Goal: Transaction & Acquisition: Purchase product/service

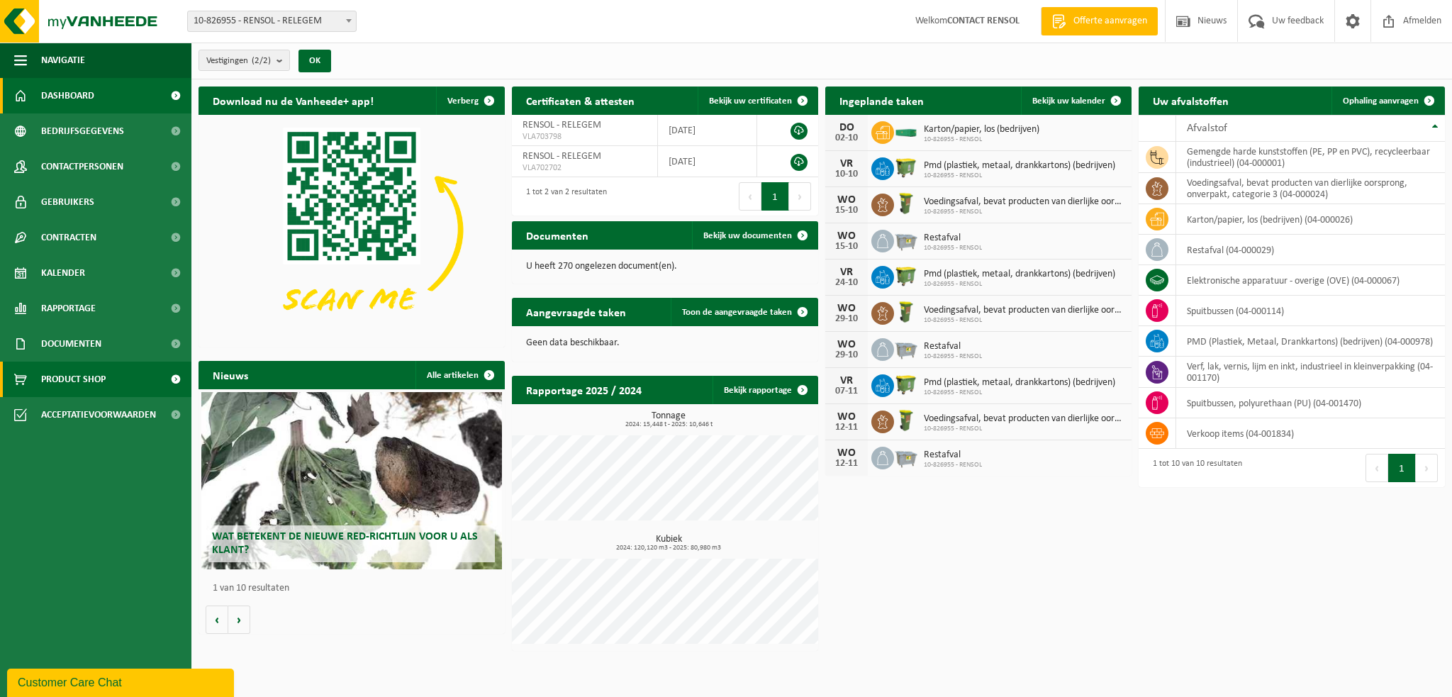
click at [102, 380] on span "Product Shop" at bounding box center [73, 379] width 65 height 35
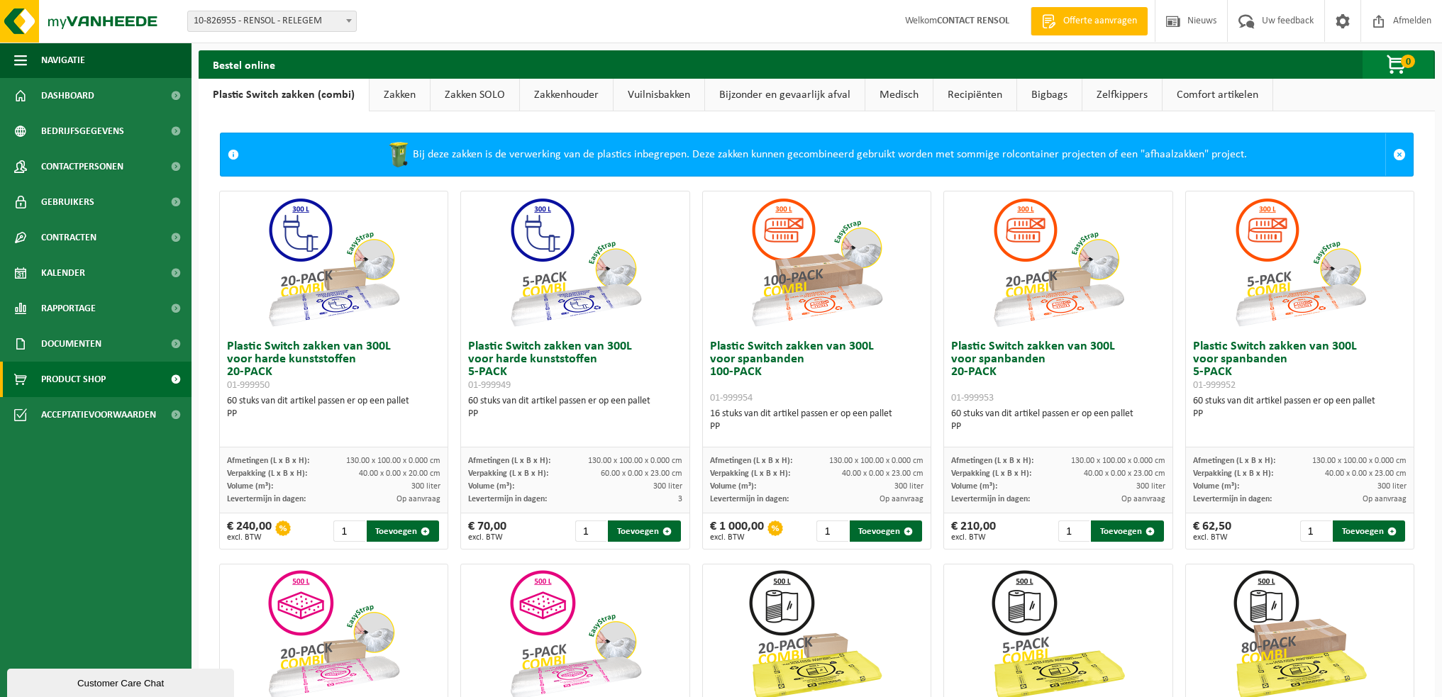
click at [1402, 65] on span "0" at bounding box center [1408, 61] width 14 height 13
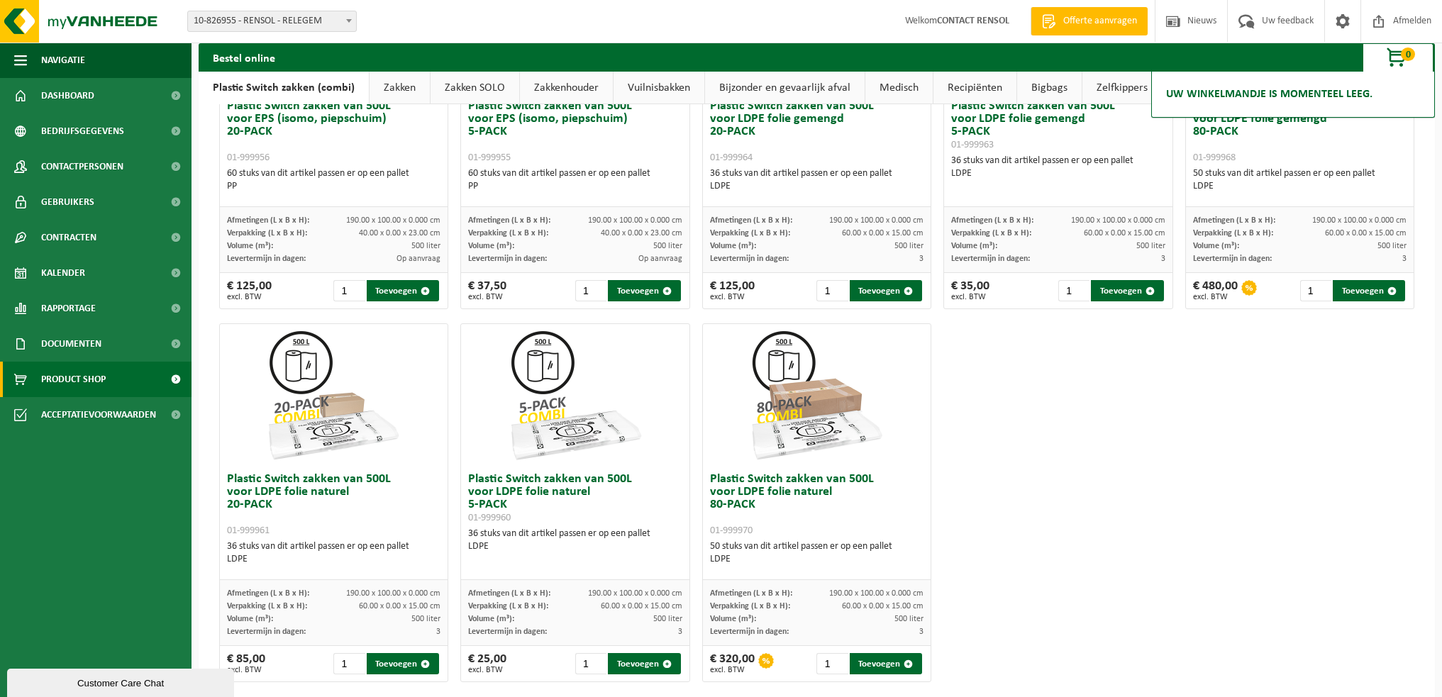
scroll to position [634, 0]
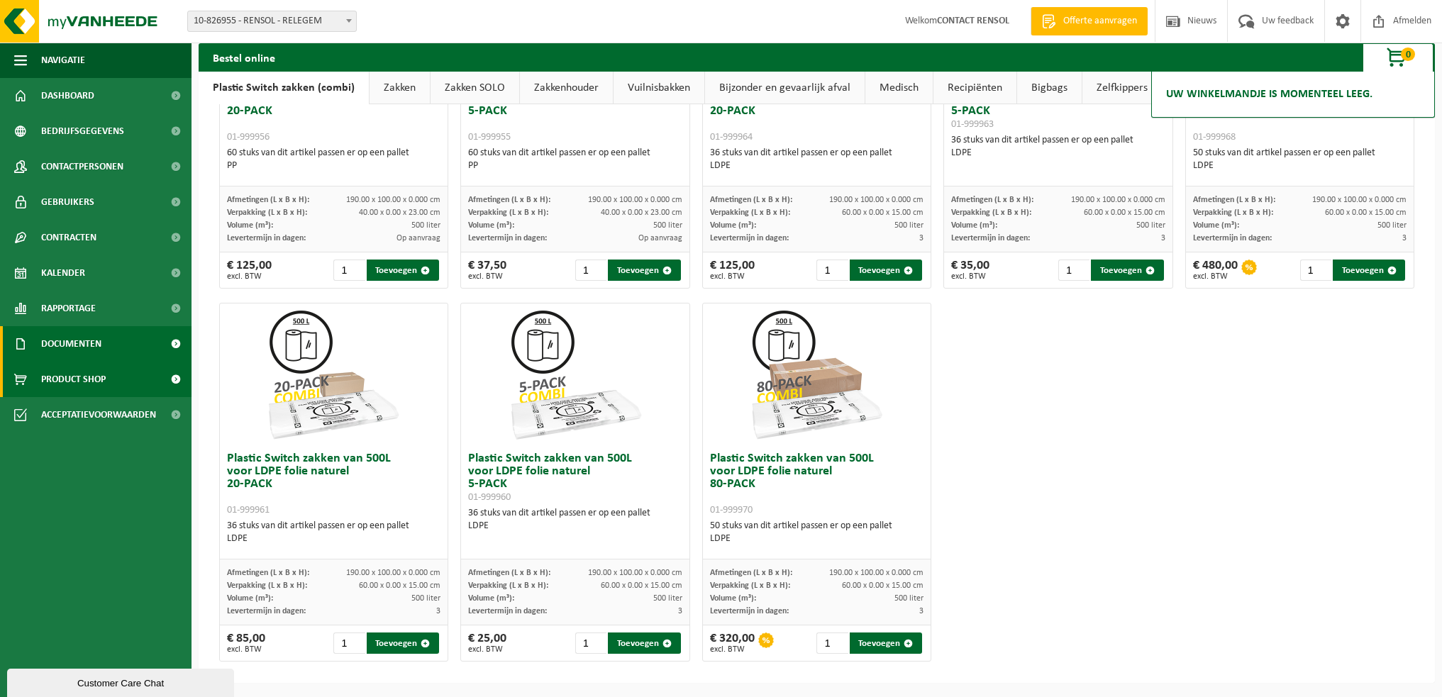
click at [76, 346] on span "Documenten" at bounding box center [71, 343] width 60 height 35
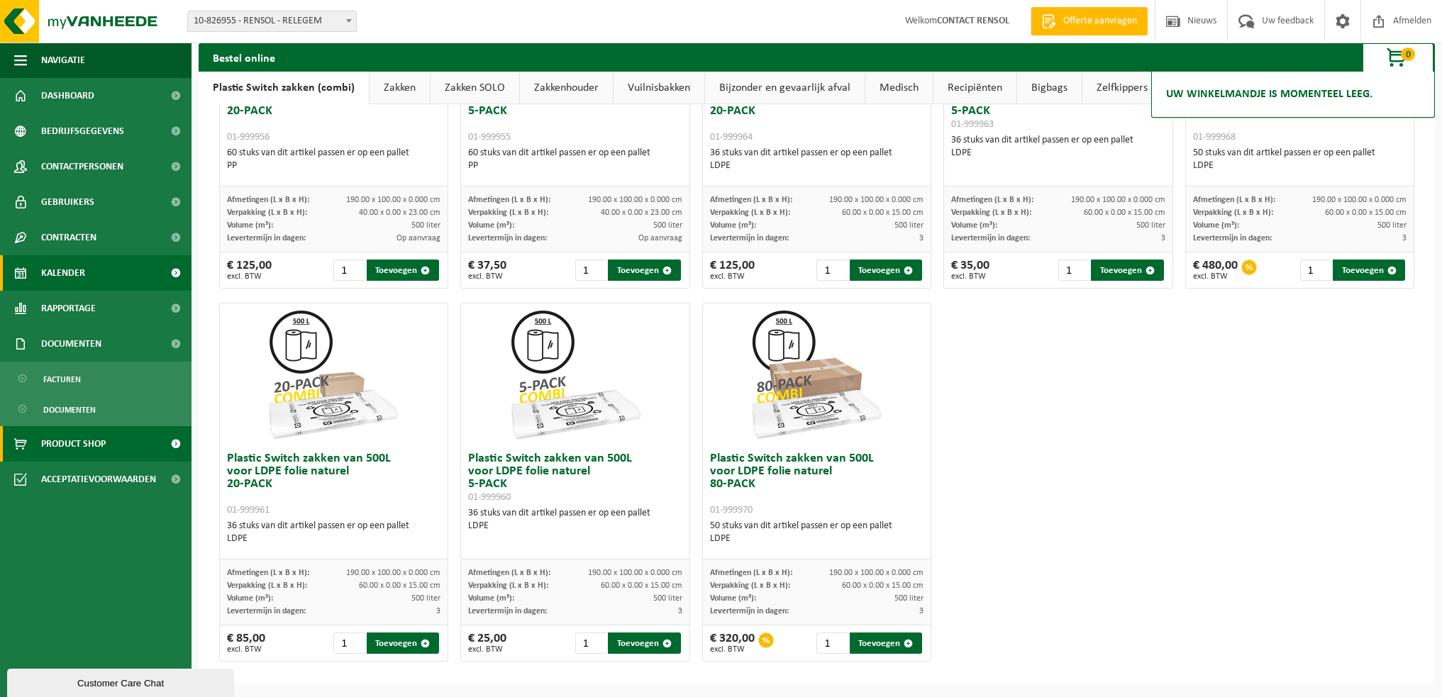
click at [69, 275] on span "Kalender" at bounding box center [63, 272] width 44 height 35
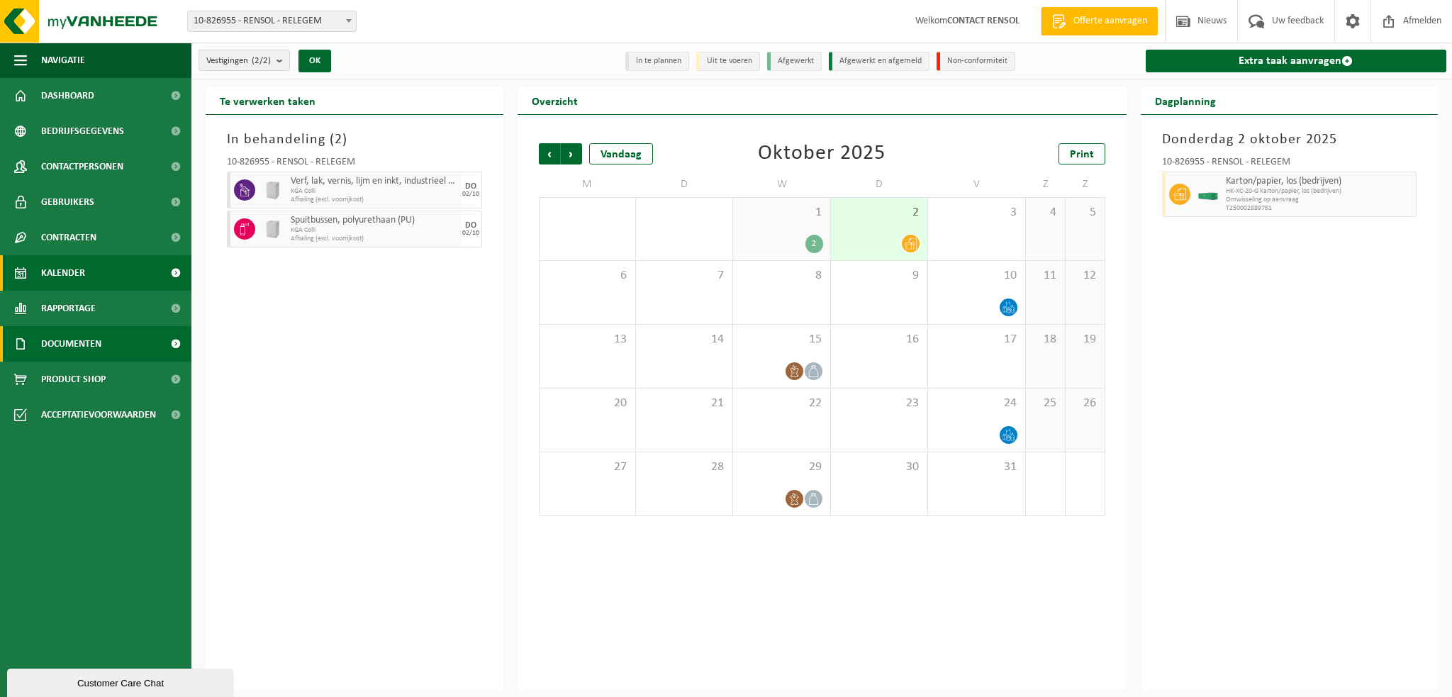
click at [68, 356] on span "Documenten" at bounding box center [71, 343] width 60 height 35
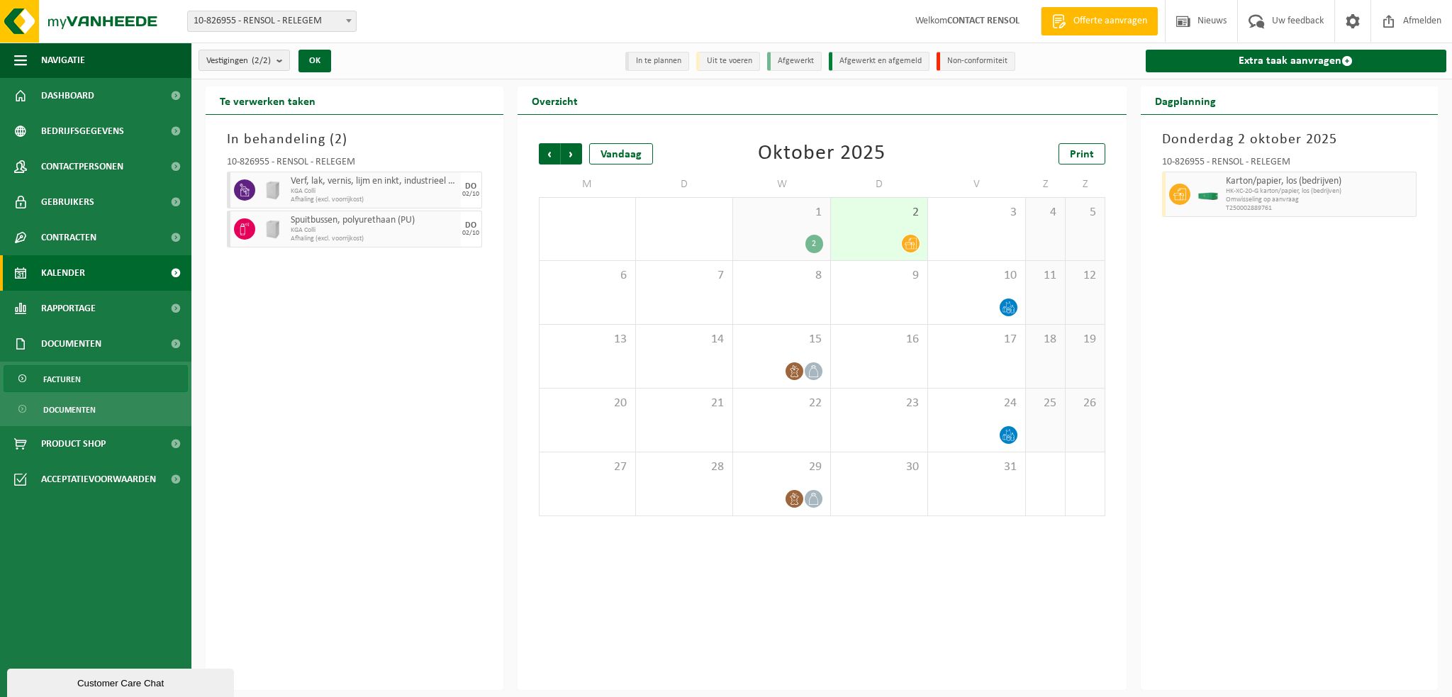
click at [70, 378] on span "Facturen" at bounding box center [62, 379] width 38 height 27
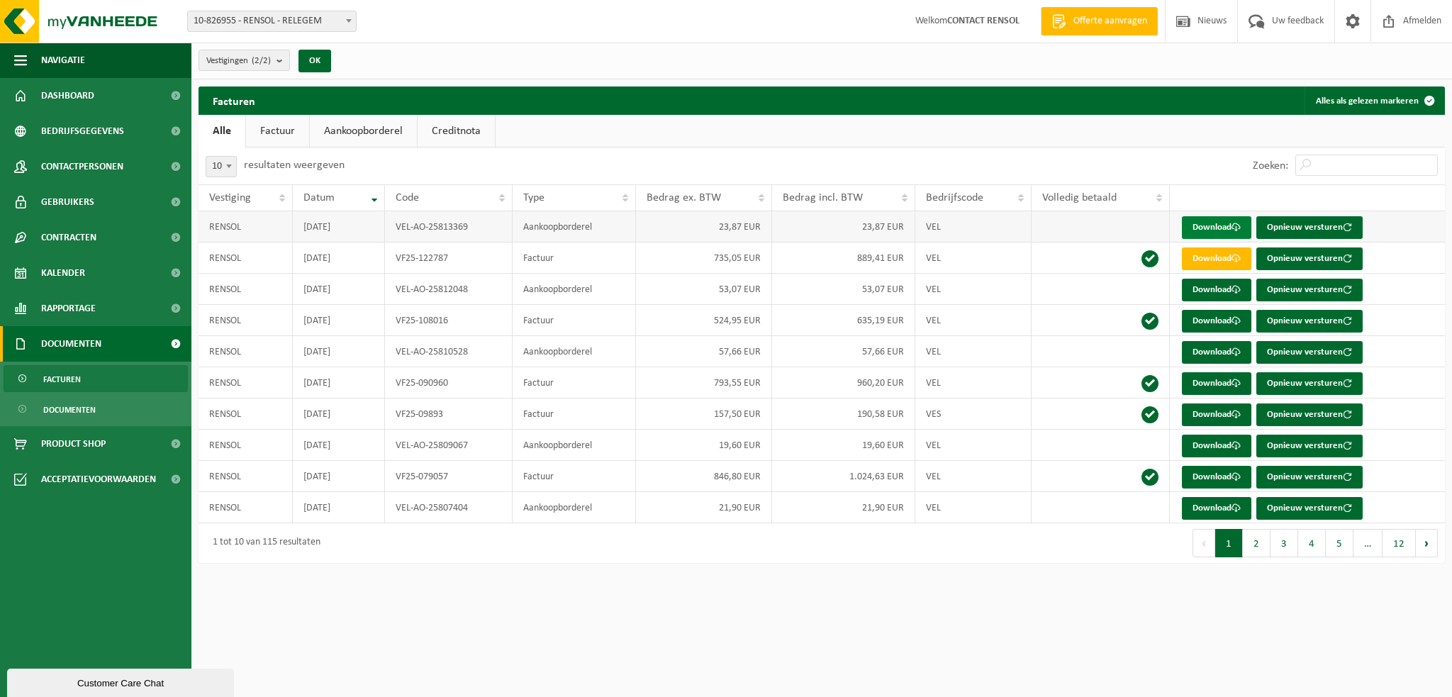
click at [1228, 221] on link "Download" at bounding box center [1217, 227] width 70 height 23
click at [67, 412] on span "Documenten" at bounding box center [69, 409] width 52 height 27
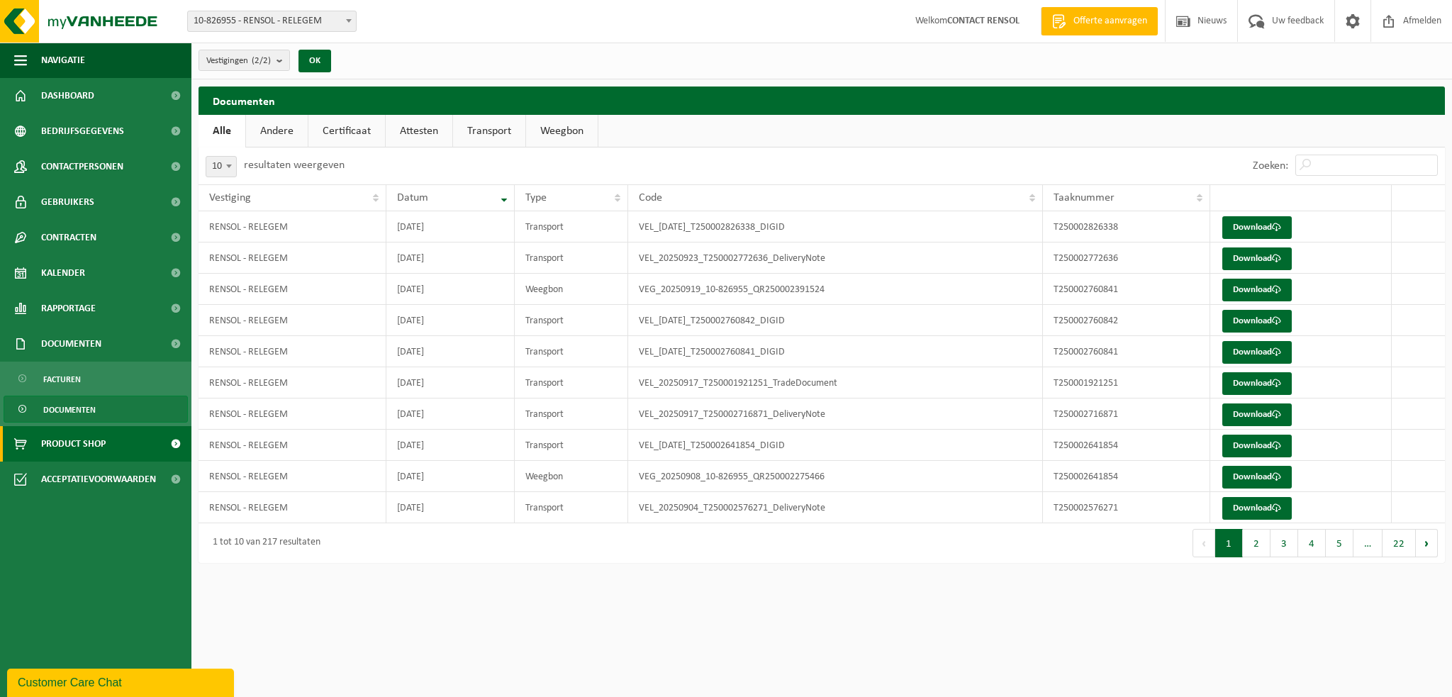
click at [89, 440] on span "Product Shop" at bounding box center [73, 443] width 65 height 35
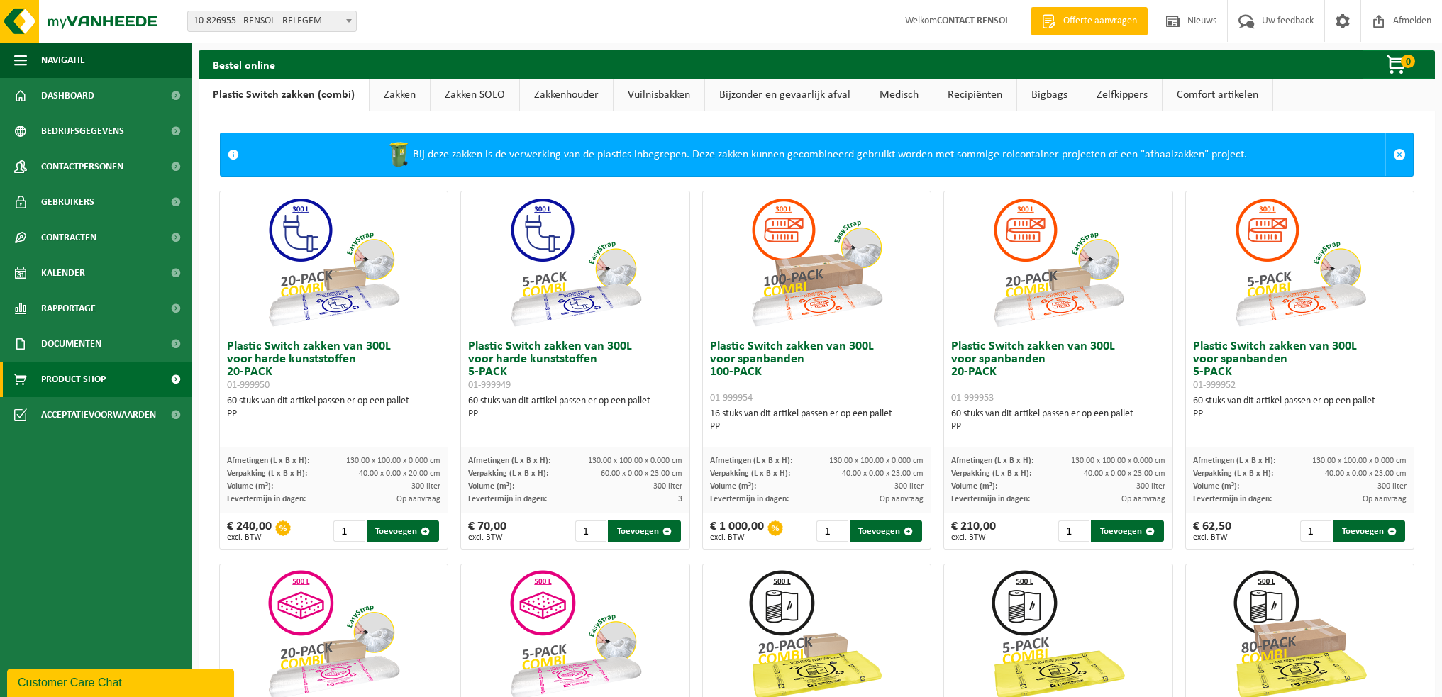
click at [387, 98] on link "Zakken" at bounding box center [399, 95] width 60 height 33
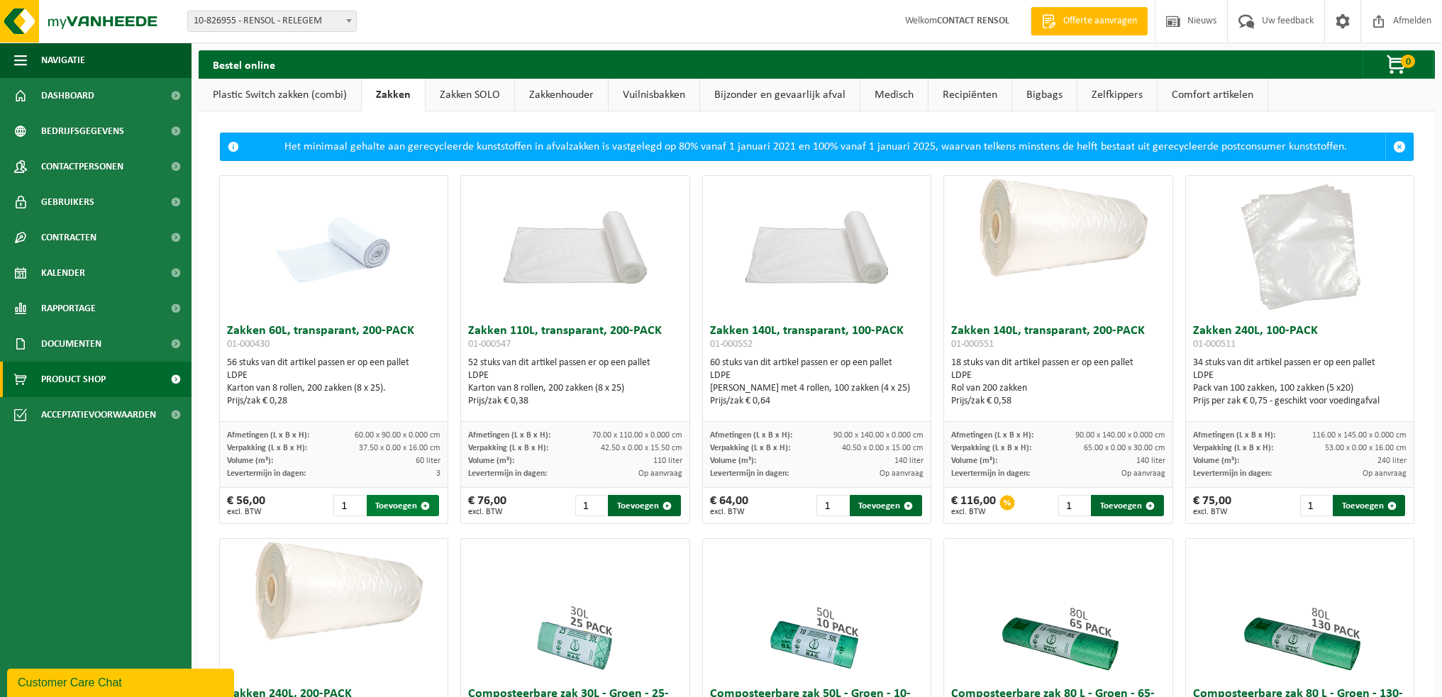
click at [408, 502] on button "Toevoegen" at bounding box center [403, 505] width 73 height 21
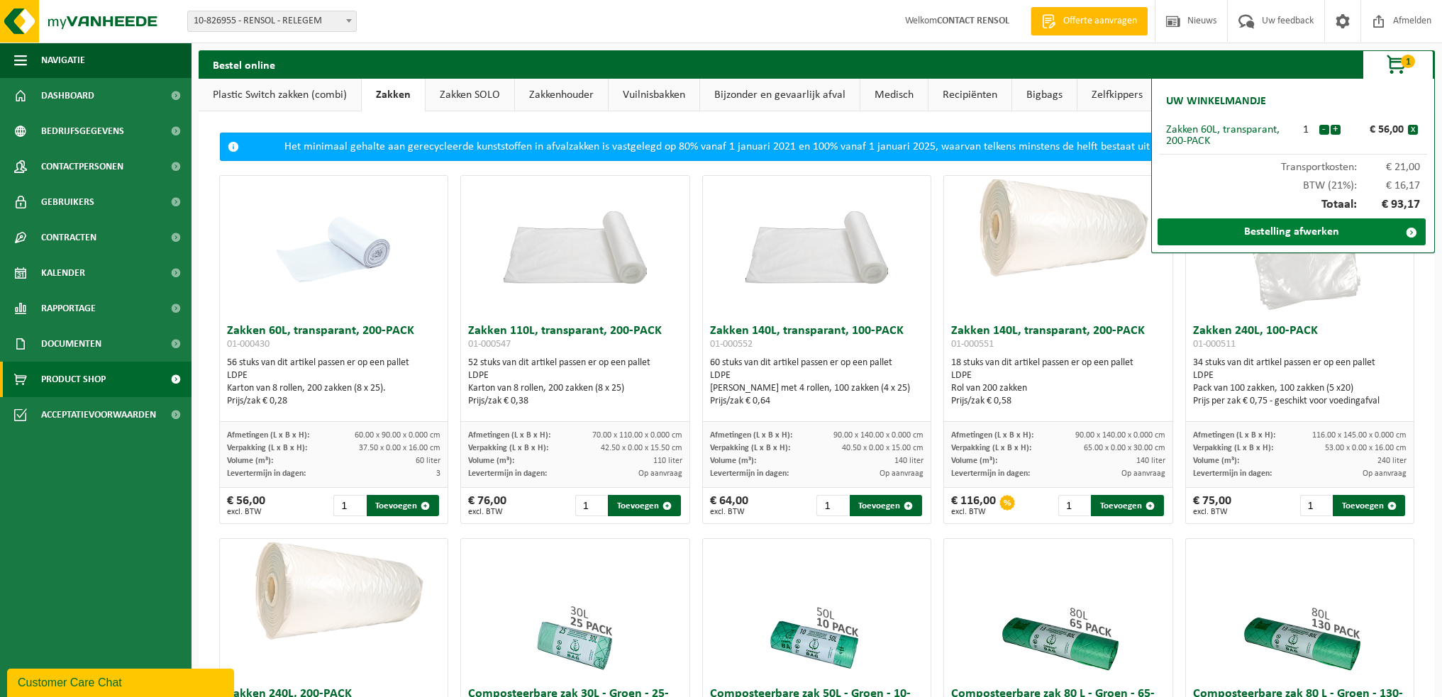
click at [1262, 230] on link "Bestelling afwerken" at bounding box center [1291, 231] width 268 height 27
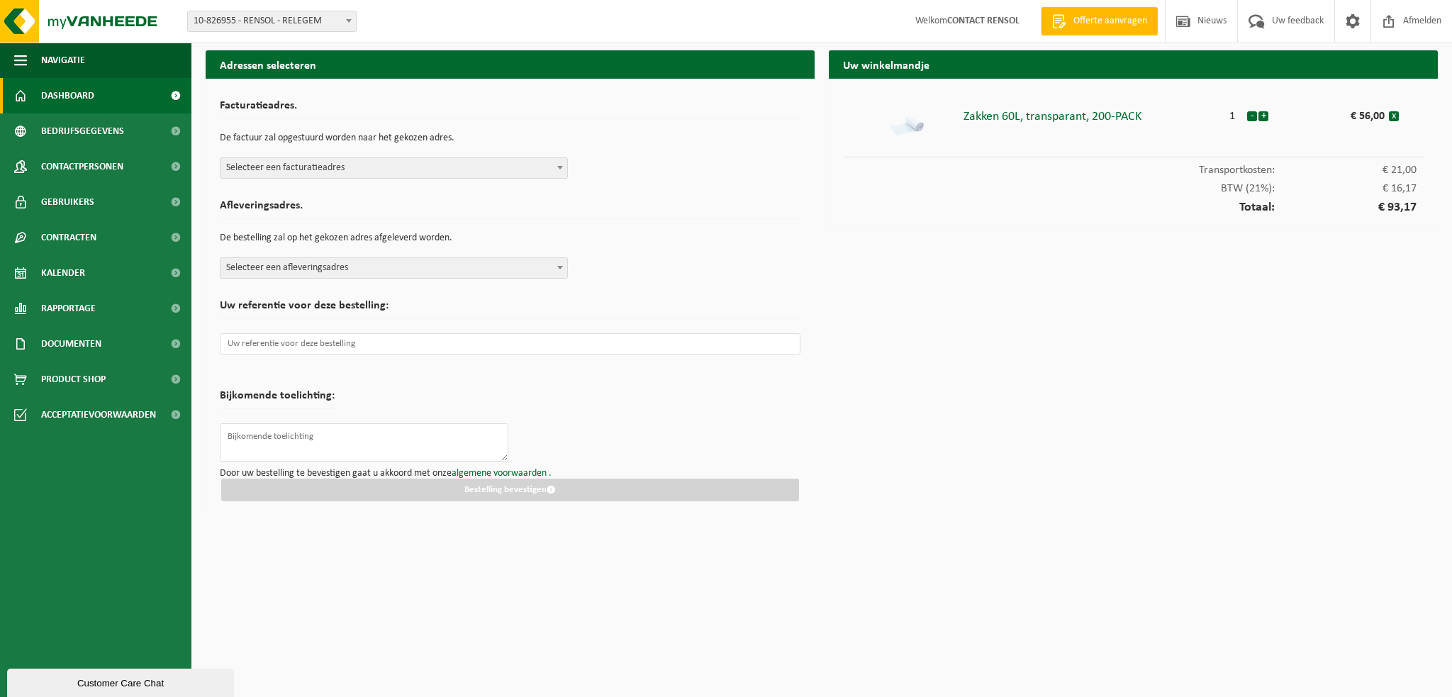
click at [109, 99] on link "Dashboard" at bounding box center [95, 95] width 191 height 35
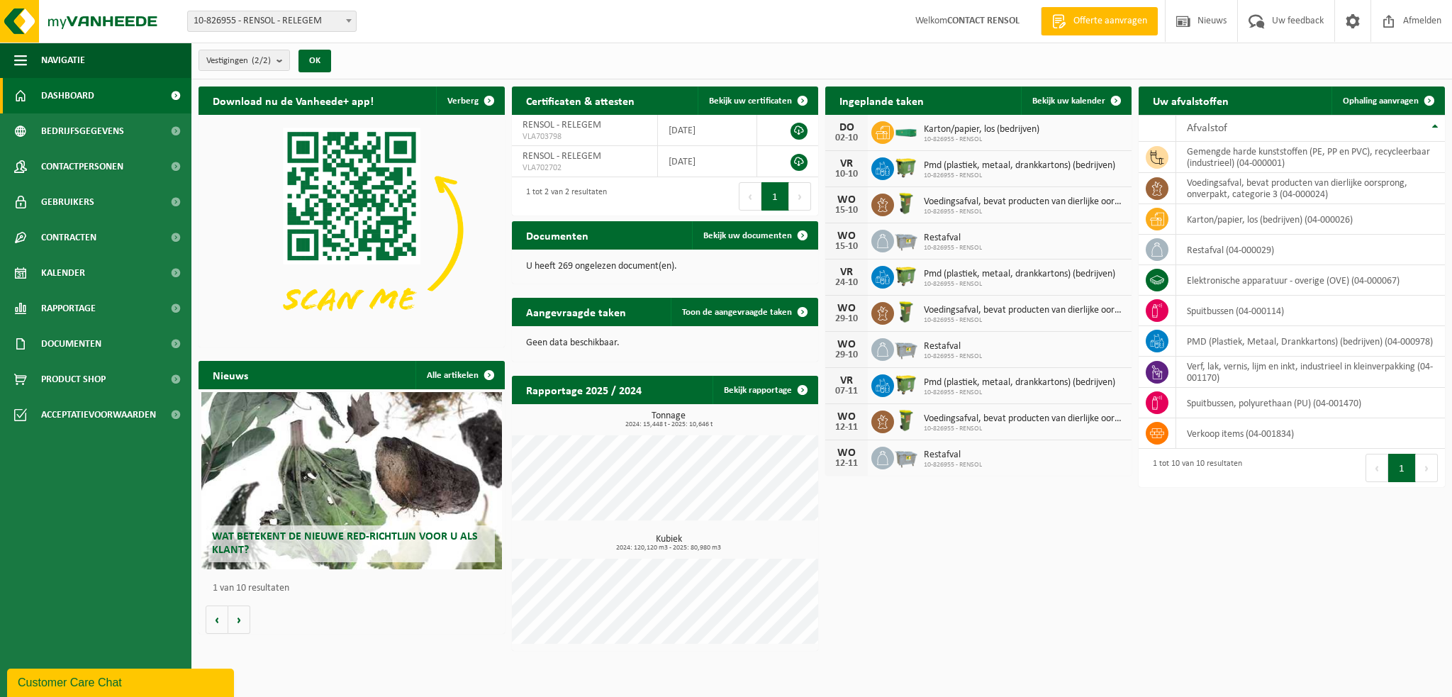
click at [171, 97] on span at bounding box center [176, 95] width 32 height 35
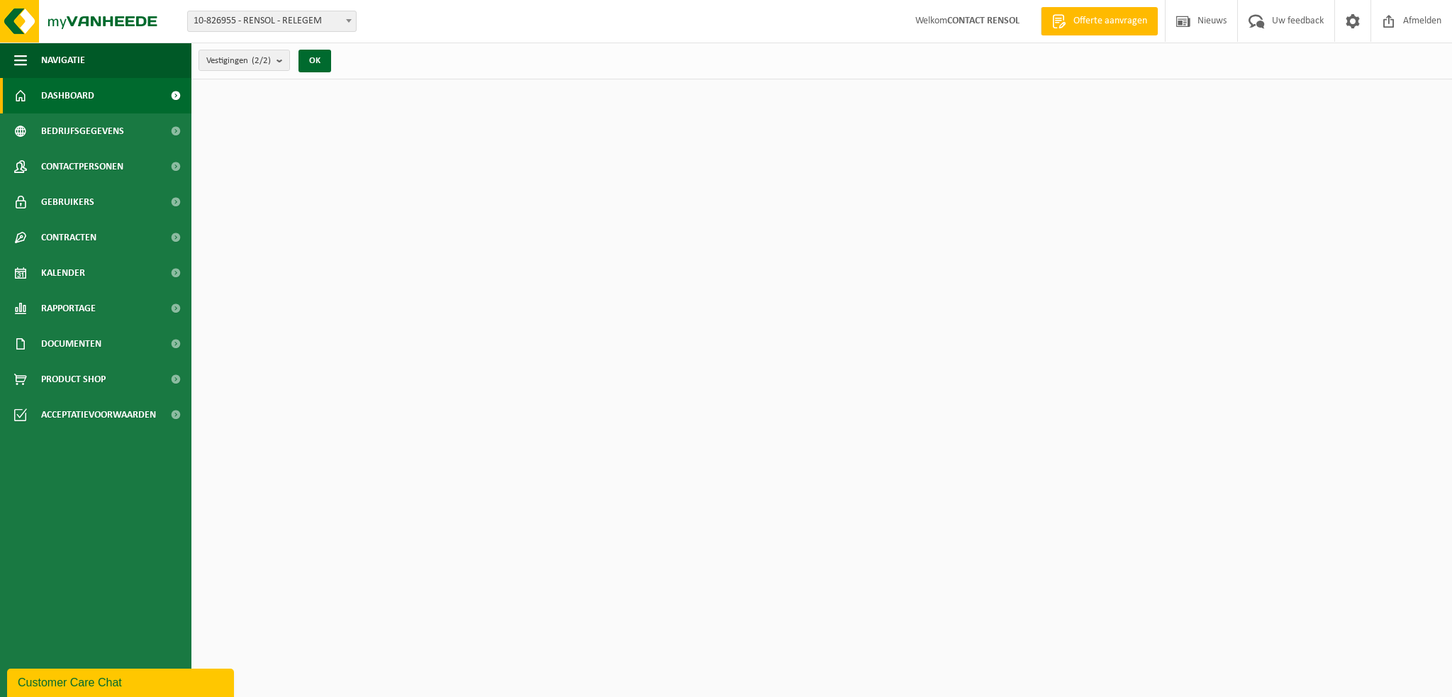
click at [179, 99] on span at bounding box center [176, 95] width 32 height 35
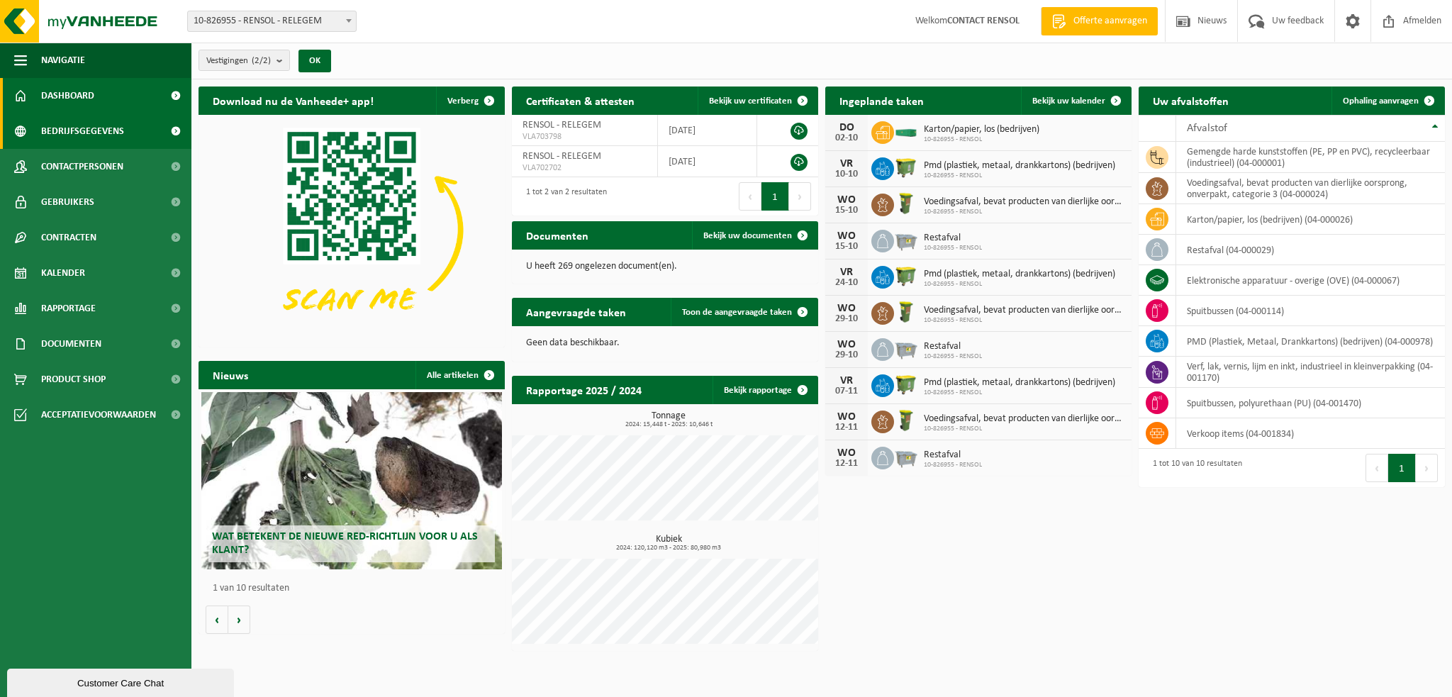
click at [134, 136] on link "Bedrijfsgegevens" at bounding box center [95, 130] width 191 height 35
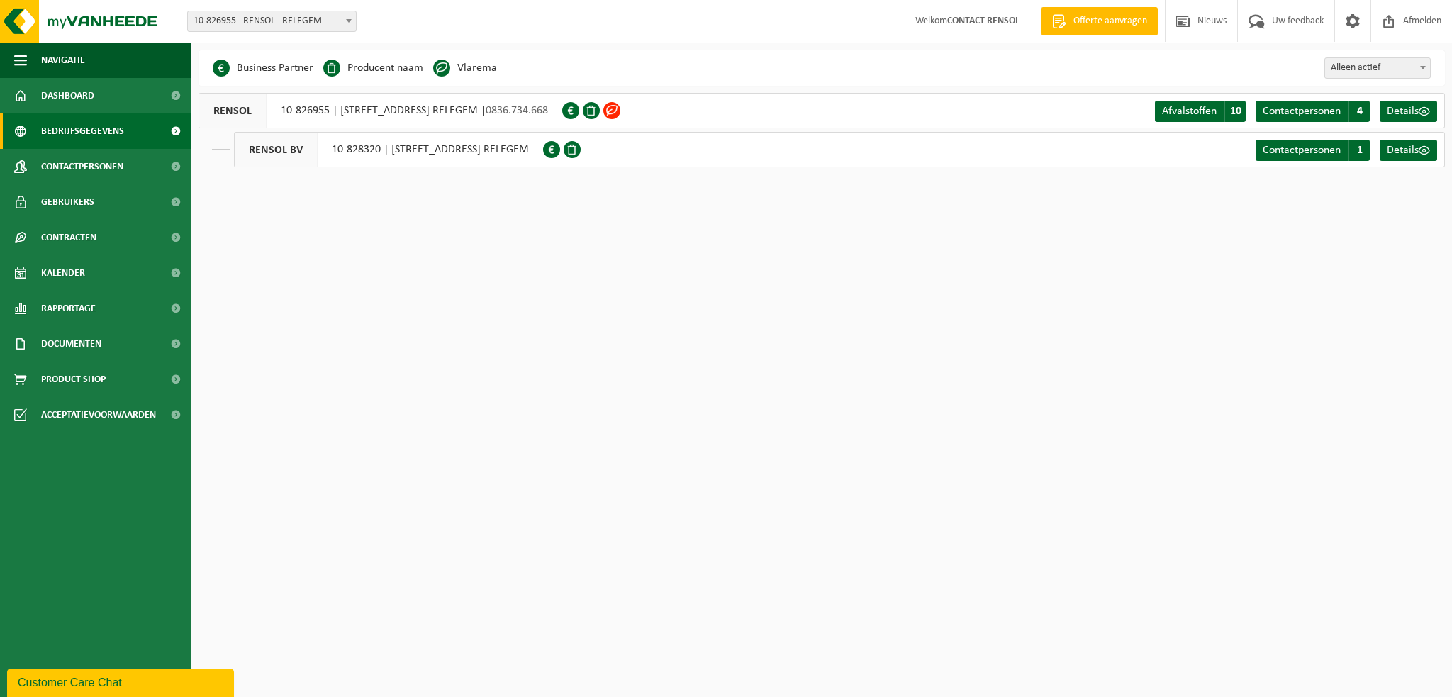
click at [175, 134] on span at bounding box center [176, 130] width 32 height 35
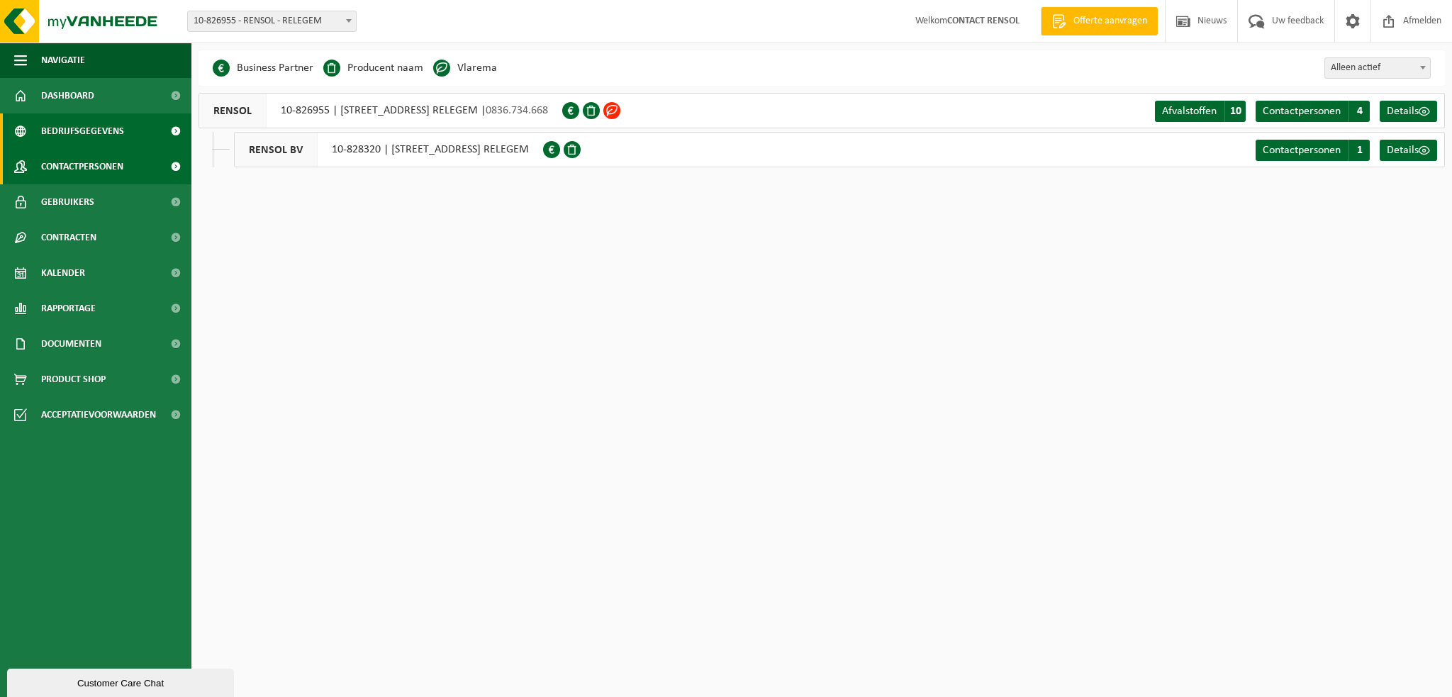
click at [173, 166] on span at bounding box center [176, 166] width 32 height 35
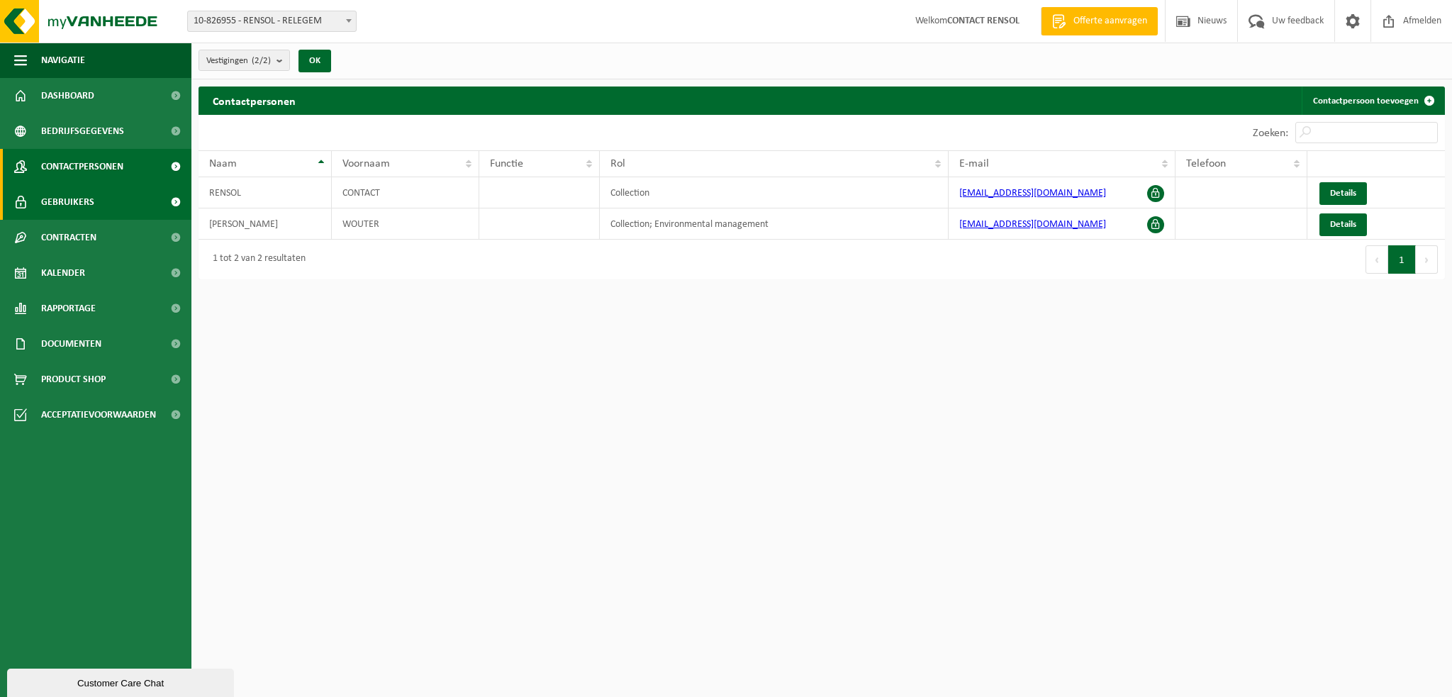
click at [173, 202] on span at bounding box center [176, 201] width 32 height 35
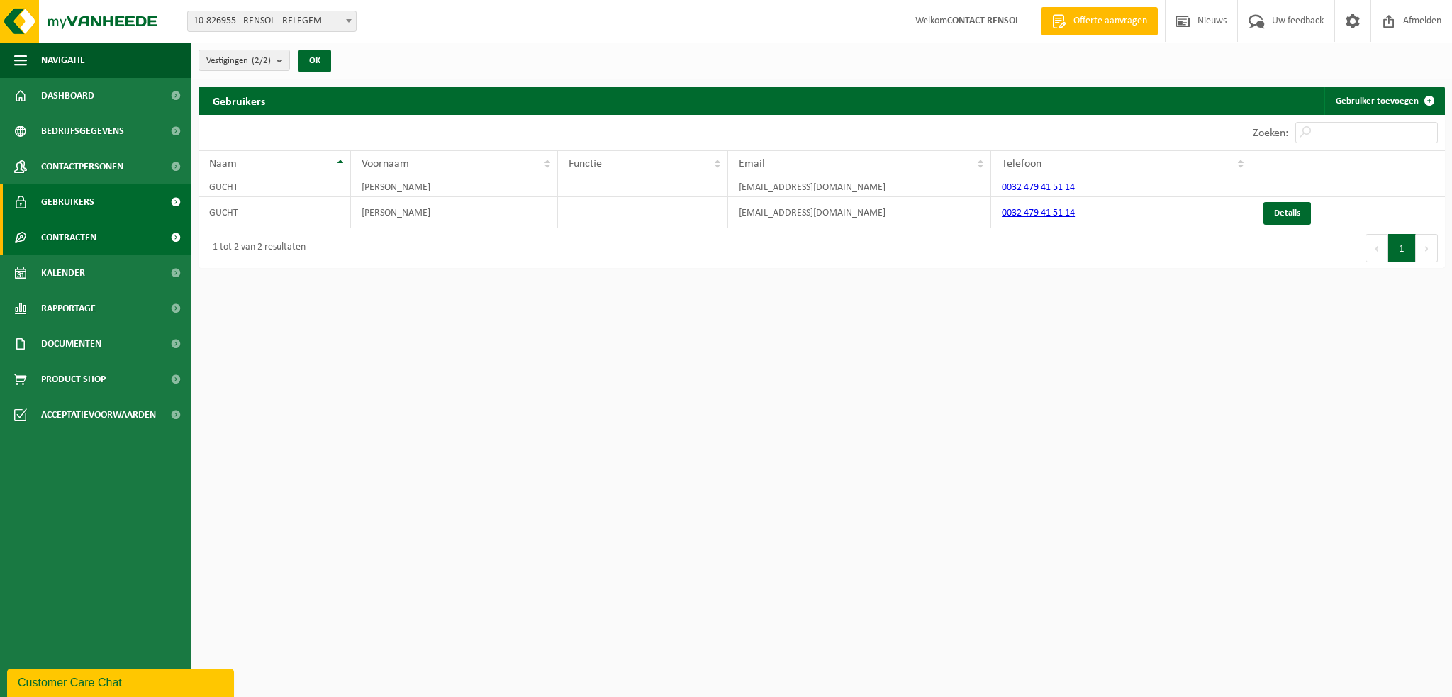
click at [177, 237] on span at bounding box center [176, 237] width 32 height 35
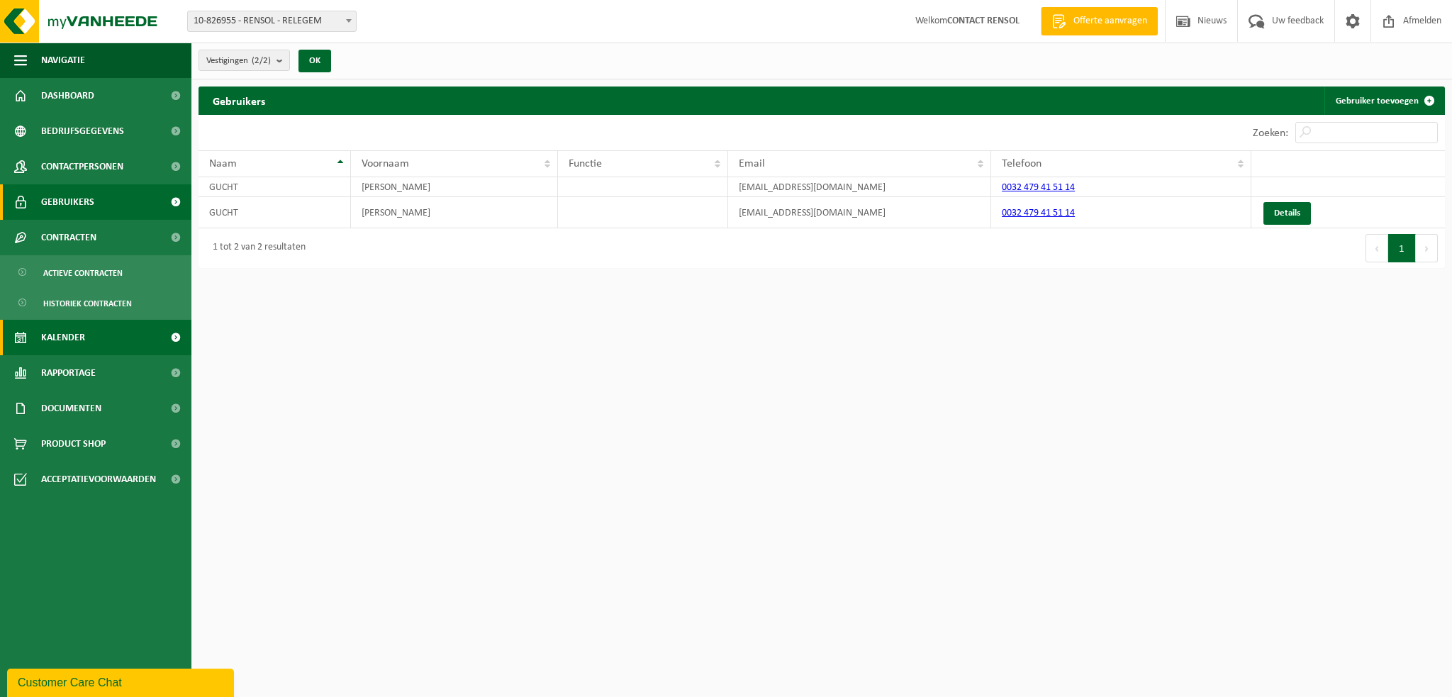
click at [172, 338] on span at bounding box center [176, 337] width 32 height 35
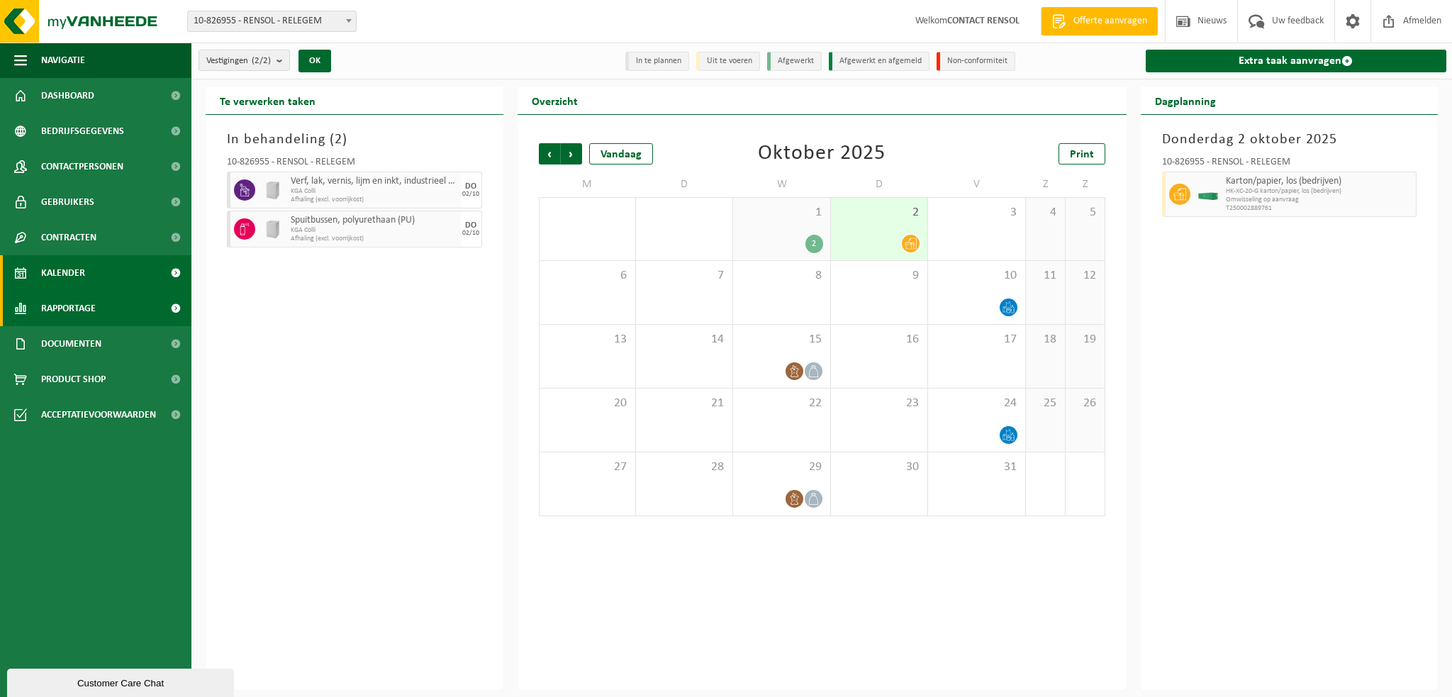
click at [181, 312] on span at bounding box center [176, 308] width 32 height 35
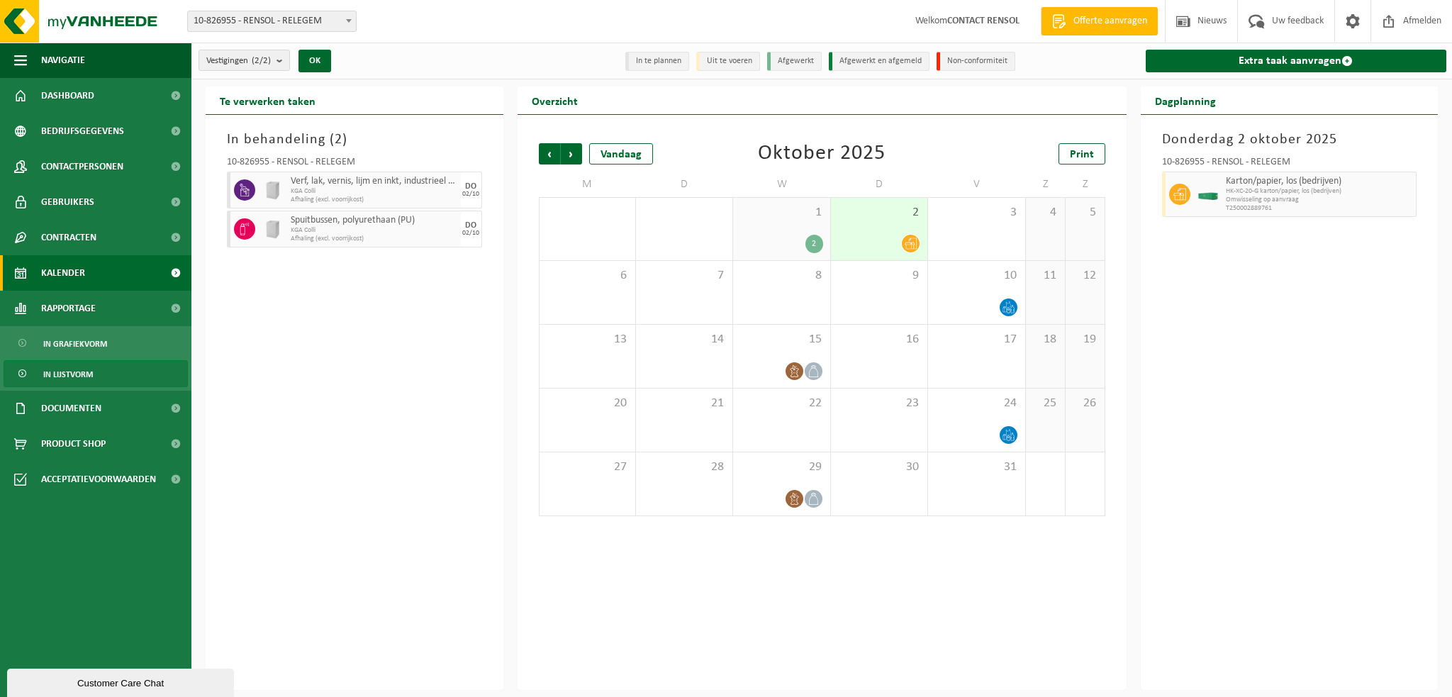
click at [99, 379] on link "In lijstvorm" at bounding box center [96, 373] width 184 height 27
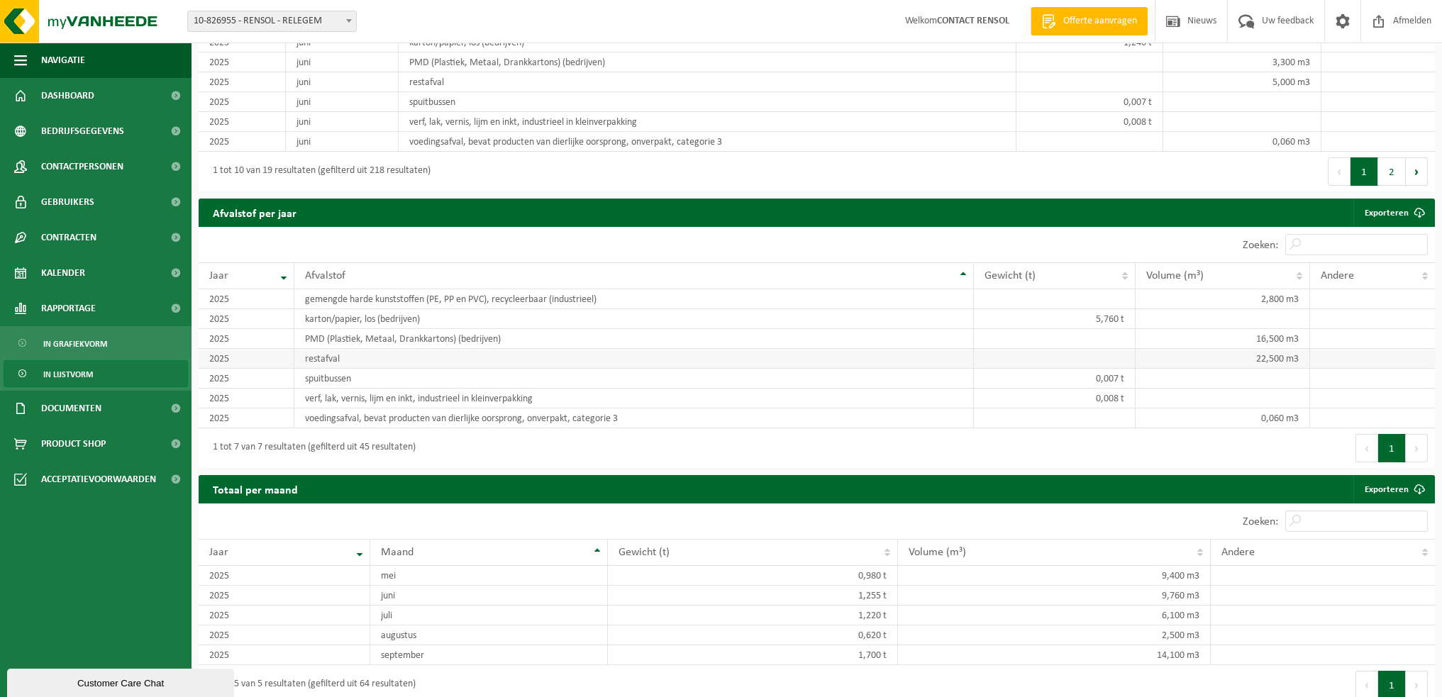
scroll to position [1065, 0]
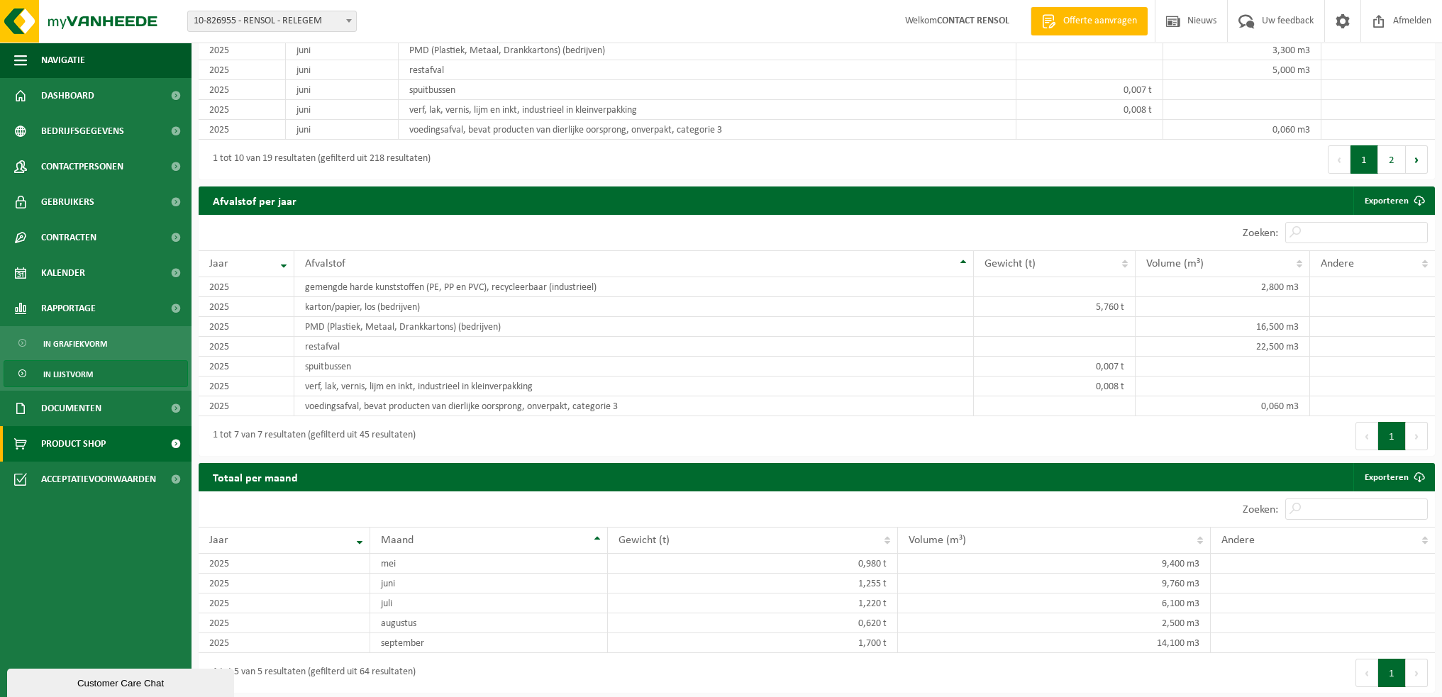
click at [112, 440] on link "Product Shop" at bounding box center [95, 443] width 191 height 35
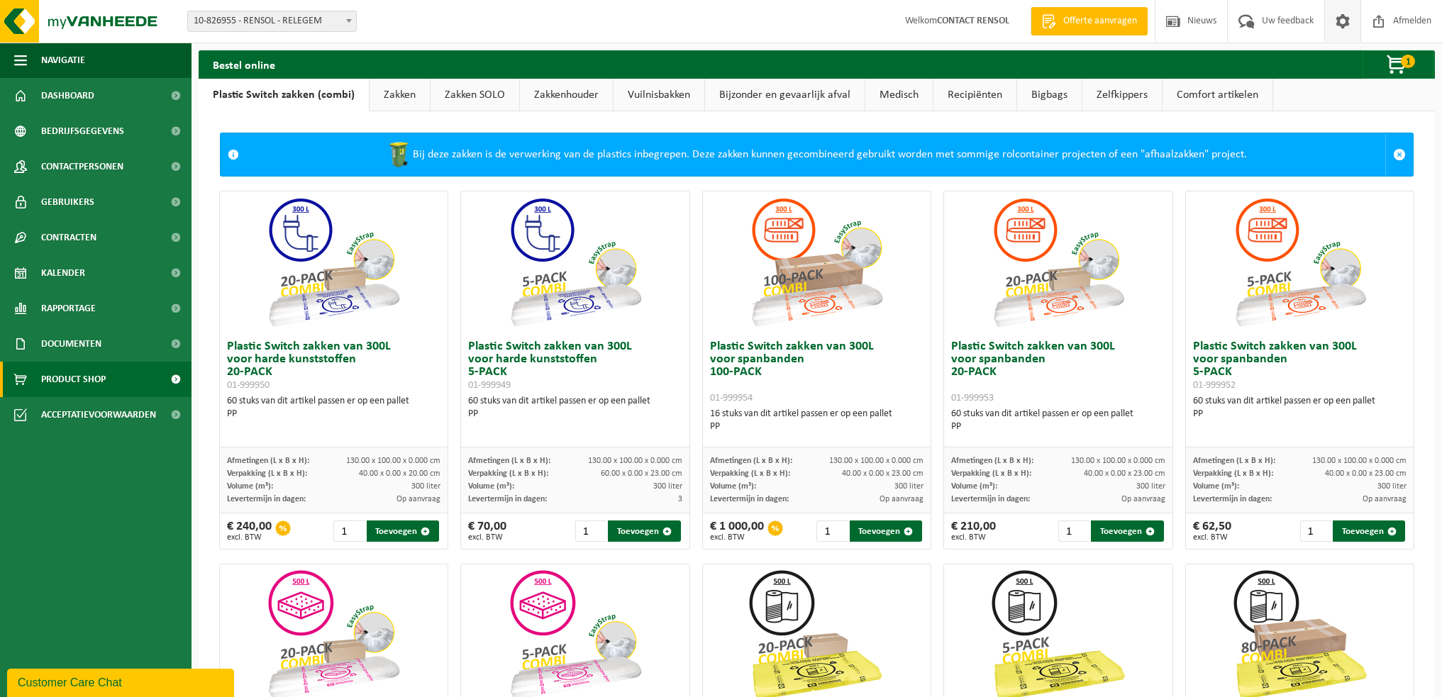
click at [1347, 28] on span at bounding box center [1342, 21] width 21 height 42
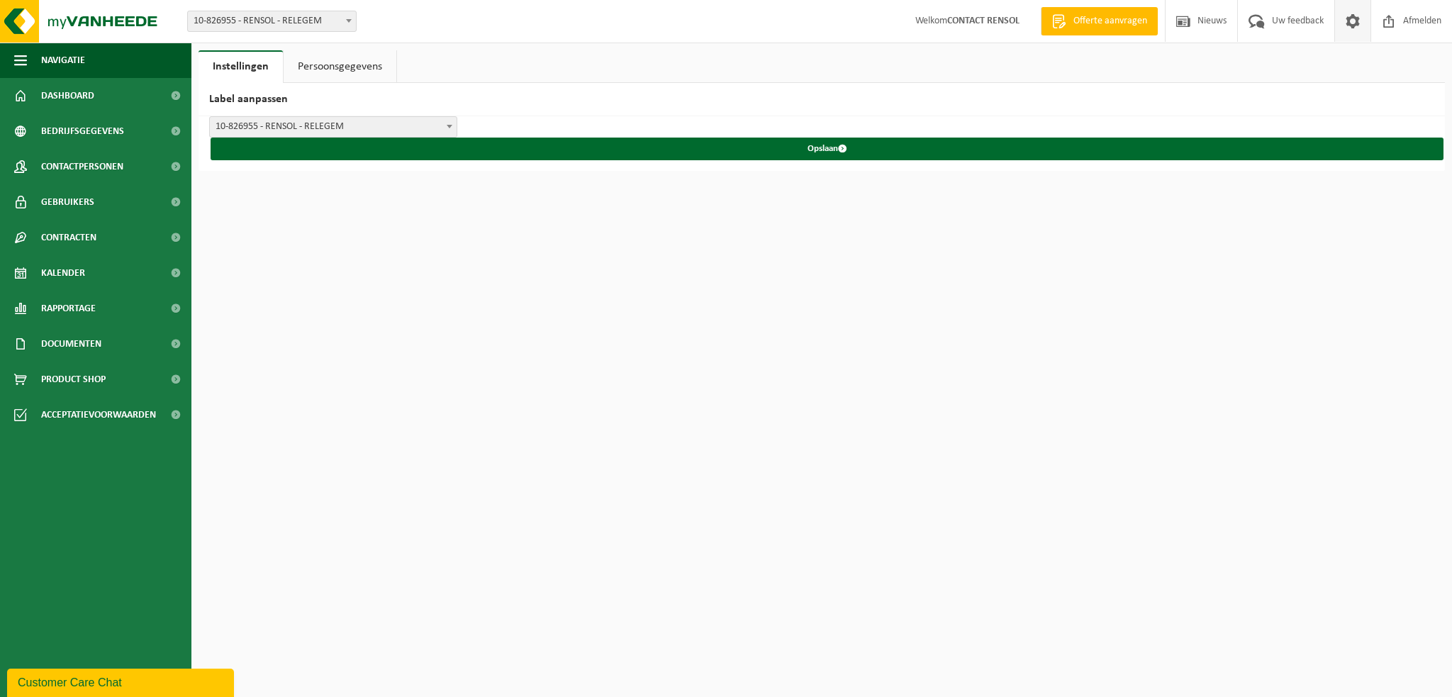
click at [956, 27] on span "Welkom CONTACT RENSOL" at bounding box center [967, 21] width 133 height 42
click at [973, 22] on strong "CONTACT RENSOL" at bounding box center [983, 21] width 72 height 11
click at [79, 57] on span "Navigatie" at bounding box center [63, 60] width 44 height 35
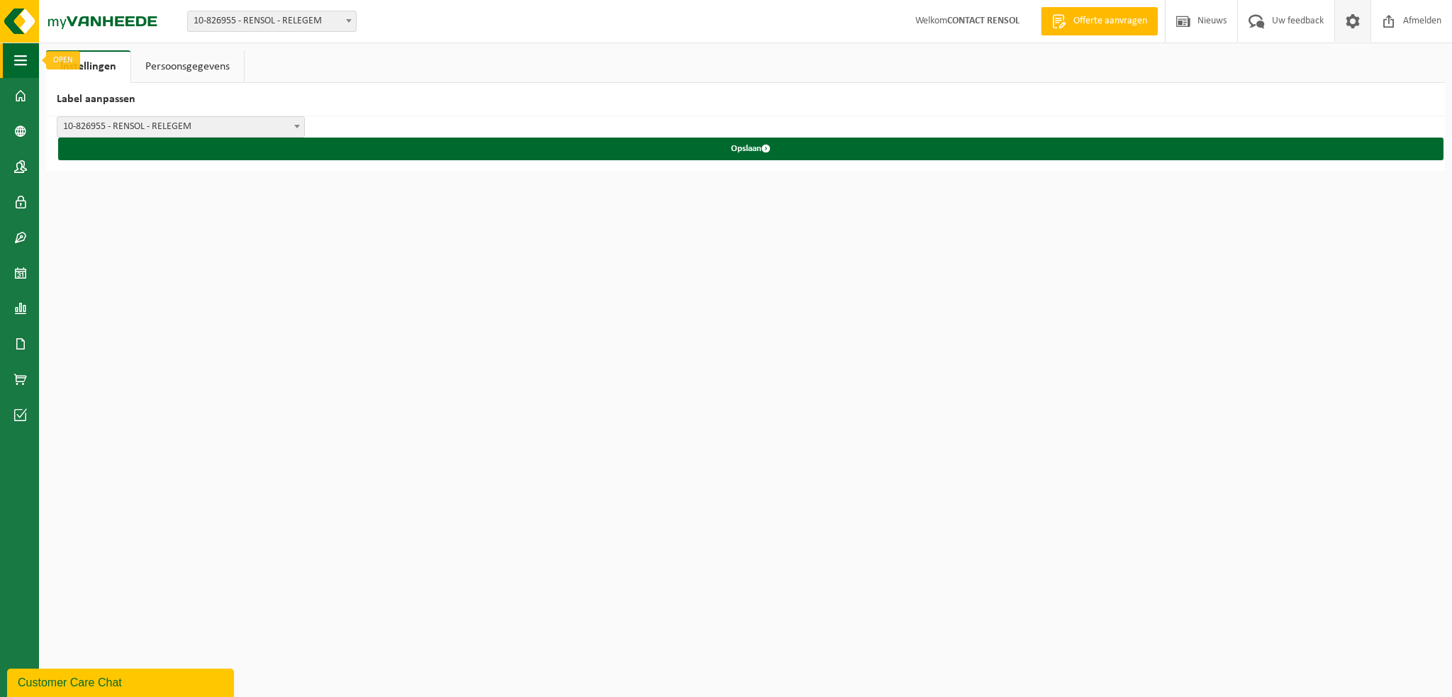
click at [16, 61] on span "button" at bounding box center [20, 60] width 13 height 35
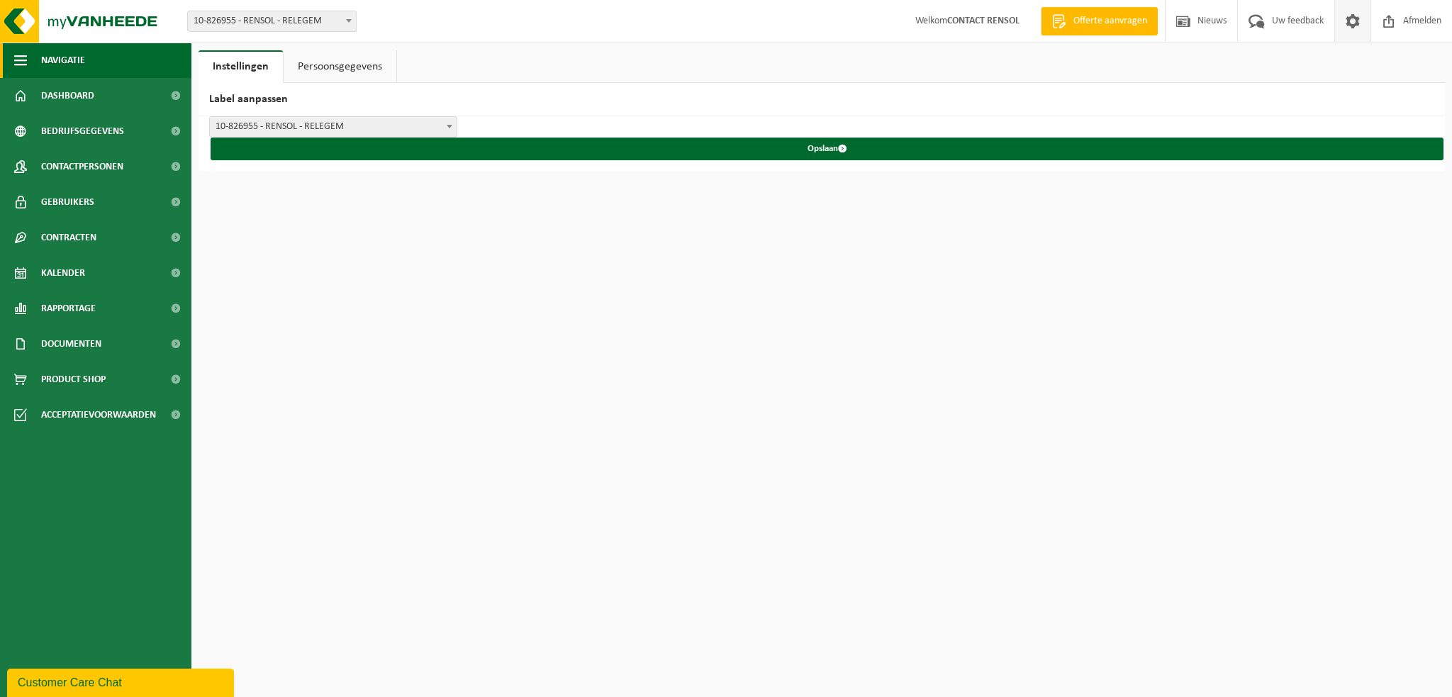
click at [43, 57] on span "Navigatie" at bounding box center [63, 60] width 44 height 35
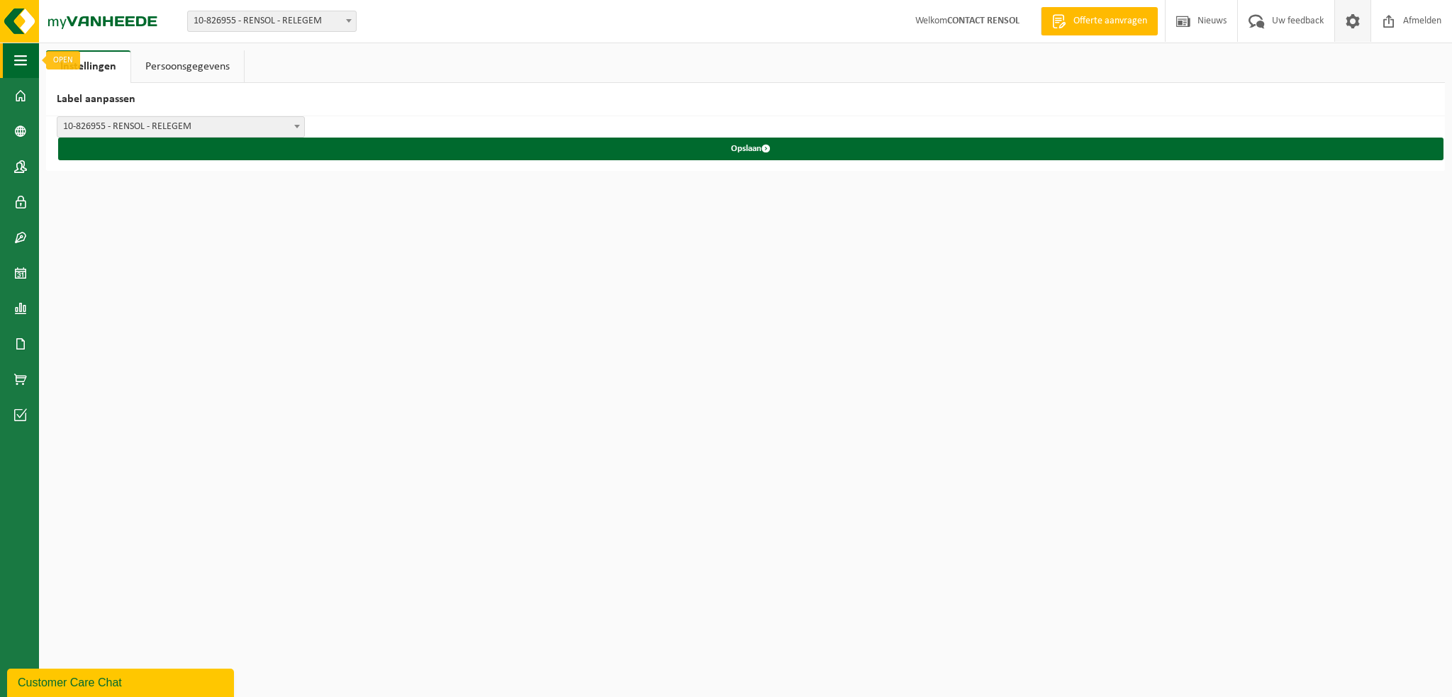
click at [21, 59] on span "button" at bounding box center [20, 60] width 13 height 35
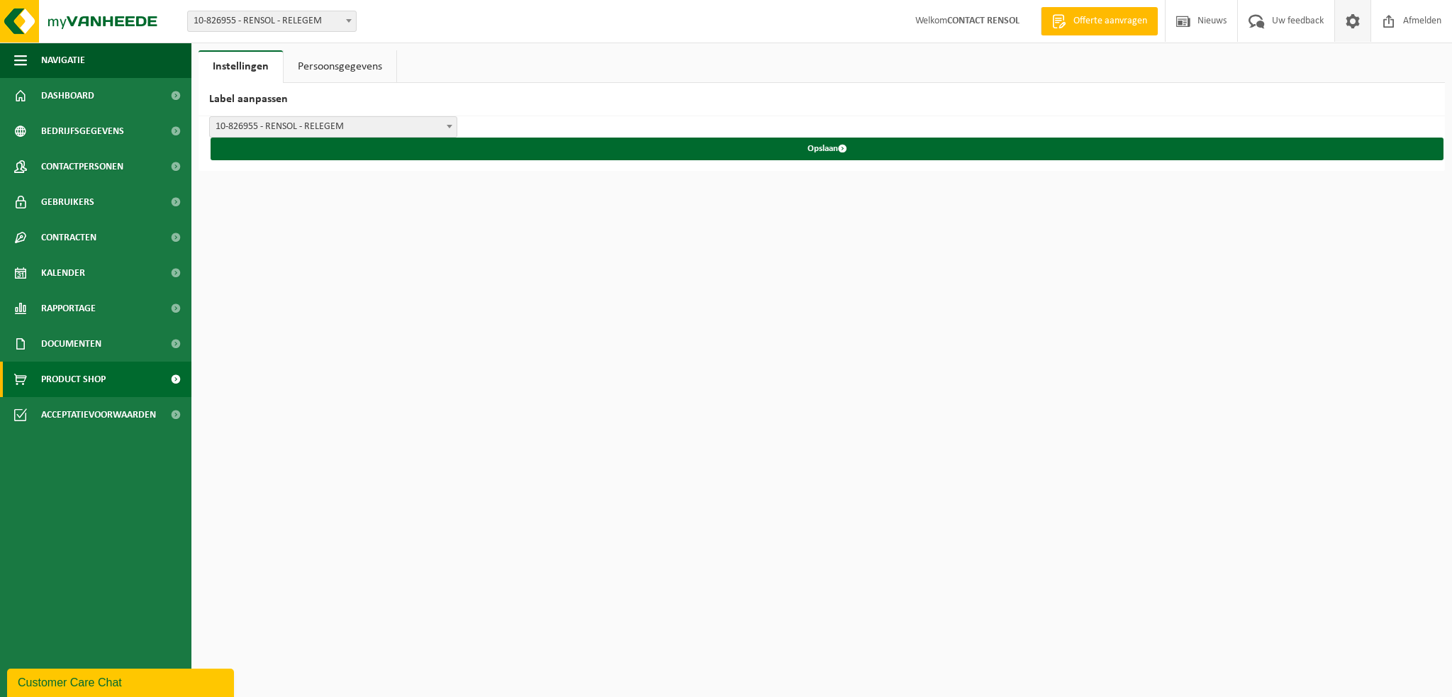
click at [79, 382] on span "Product Shop" at bounding box center [73, 379] width 65 height 35
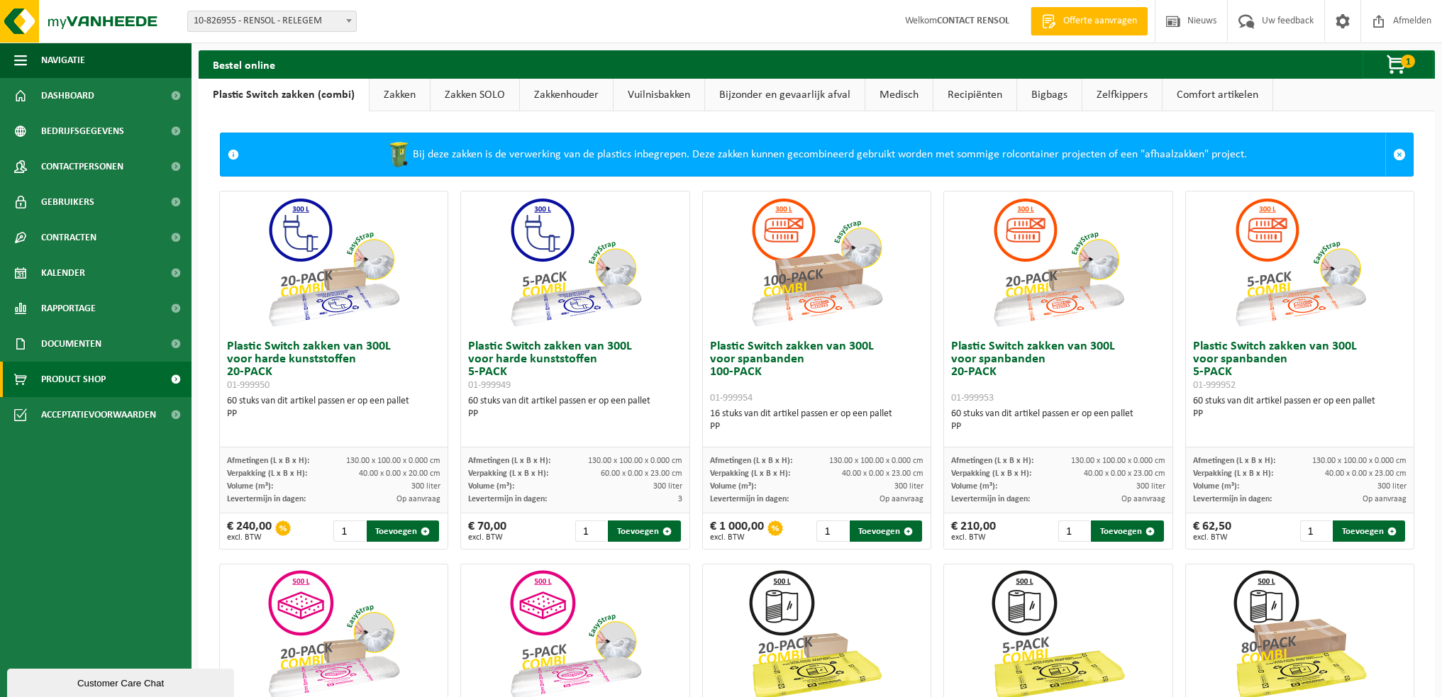
click at [405, 100] on link "Zakken" at bounding box center [399, 95] width 60 height 33
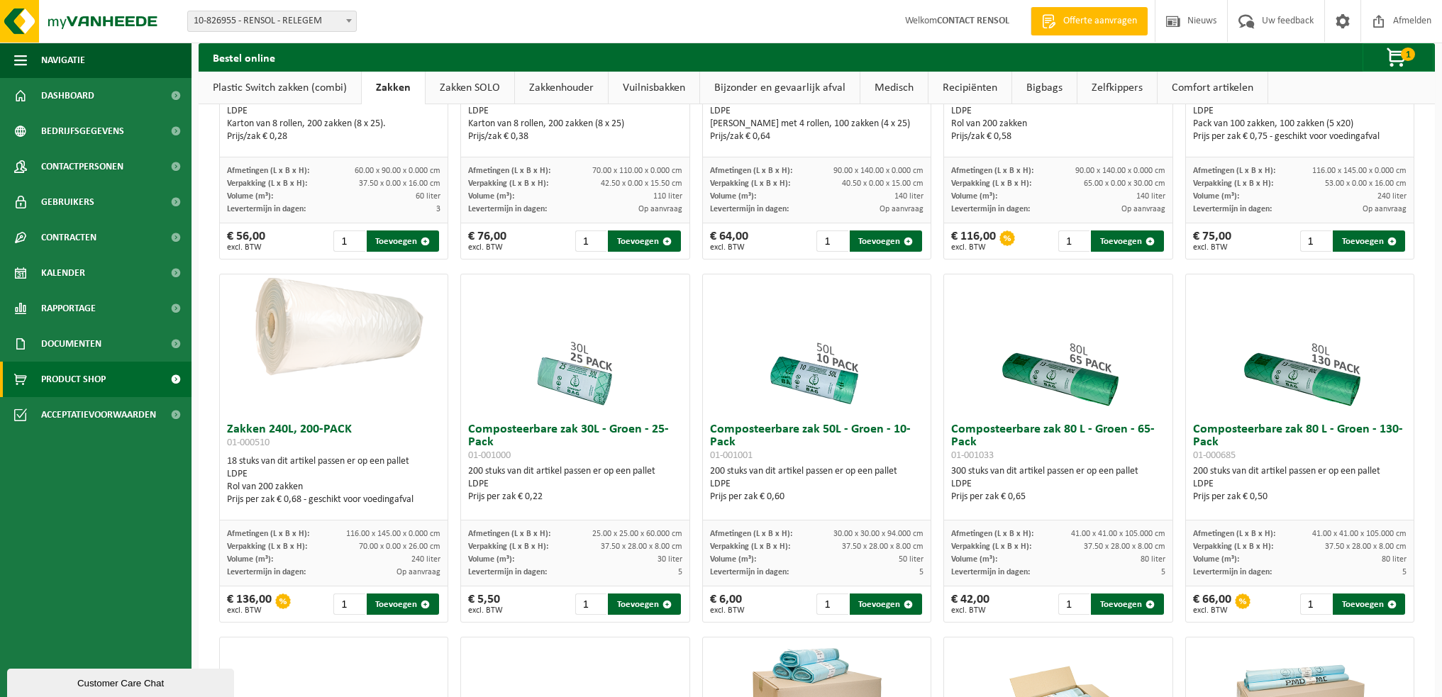
scroll to position [260, 0]
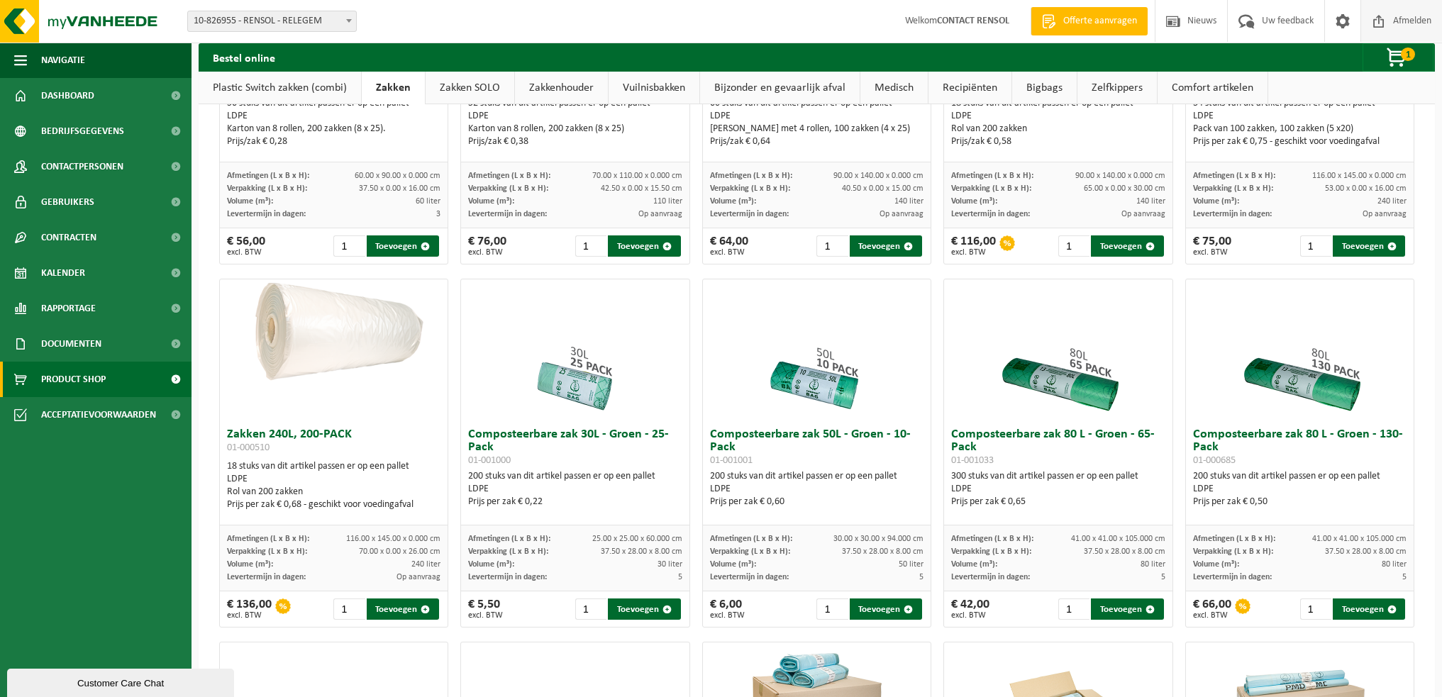
click at [1416, 16] on span "Afmelden" at bounding box center [1411, 21] width 45 height 42
